Goal: Task Accomplishment & Management: Manage account settings

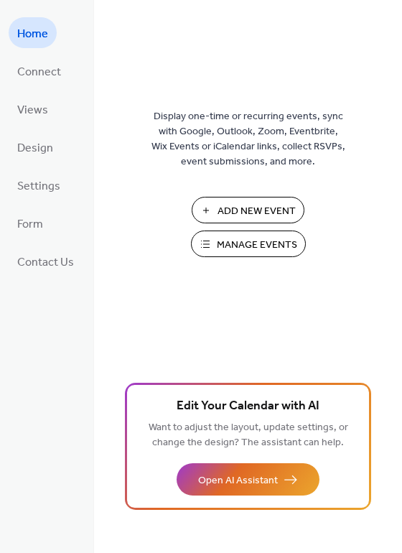
click at [251, 253] on span "Manage Events" at bounding box center [257, 245] width 80 height 15
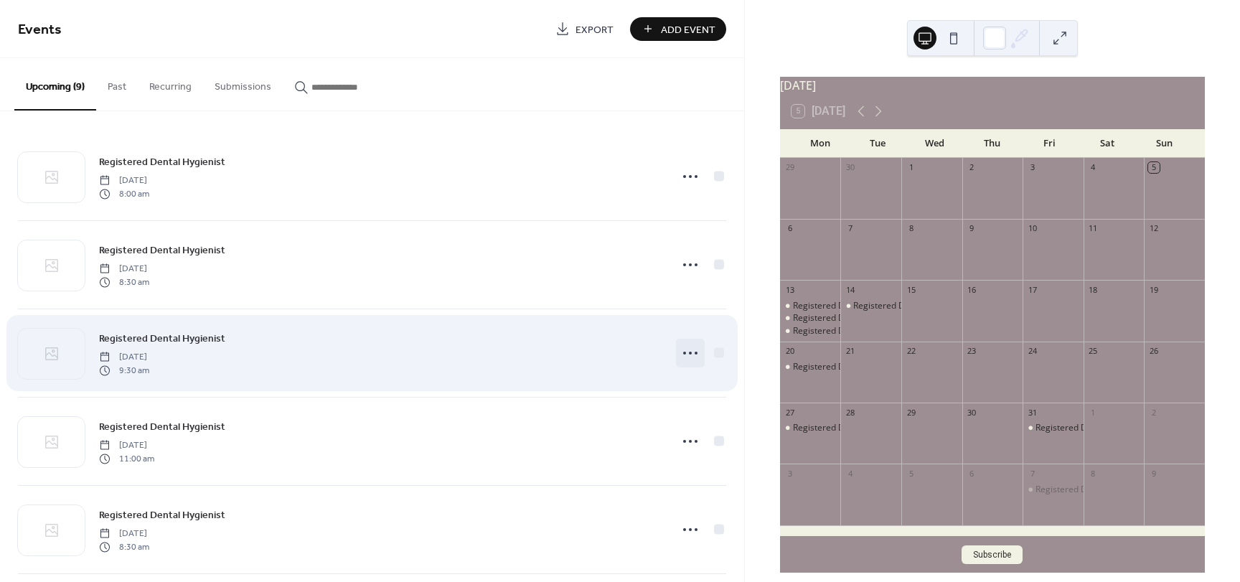
click at [687, 359] on icon at bounding box center [690, 353] width 23 height 23
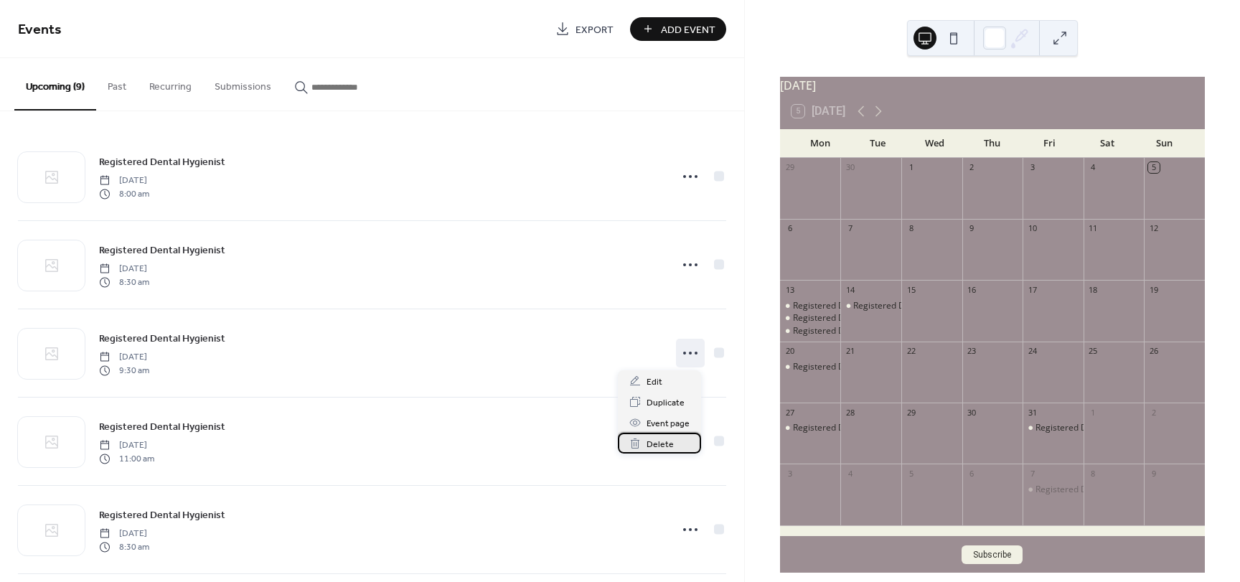
click at [647, 446] on span "Delete" at bounding box center [660, 444] width 27 height 15
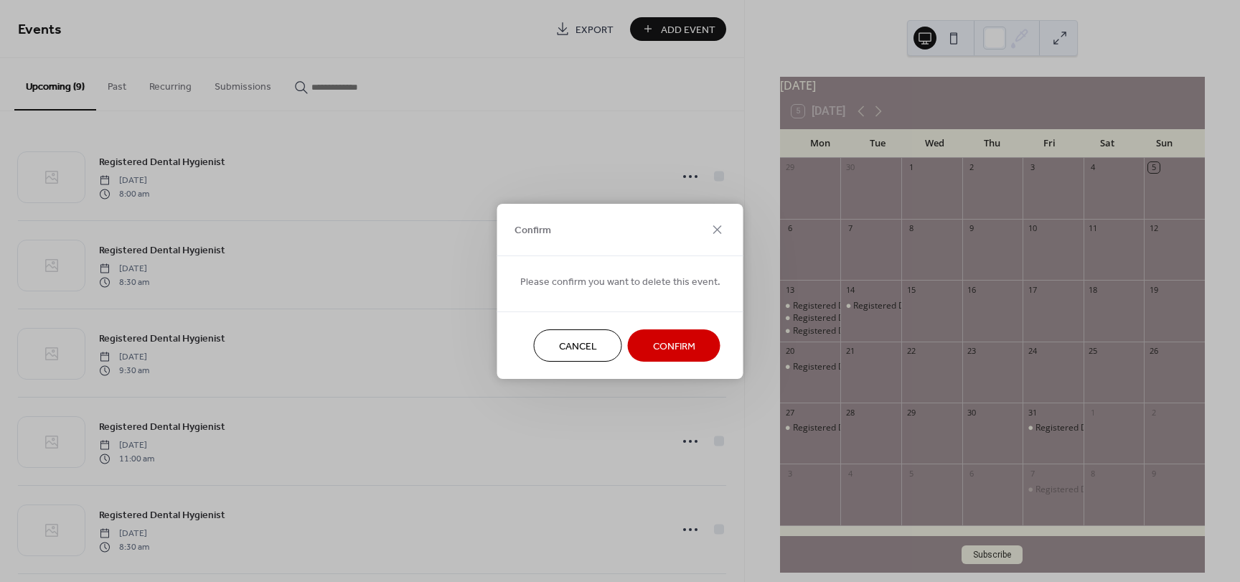
click at [680, 339] on span "Confirm" at bounding box center [674, 346] width 42 height 15
